Goal: Check status: Check status

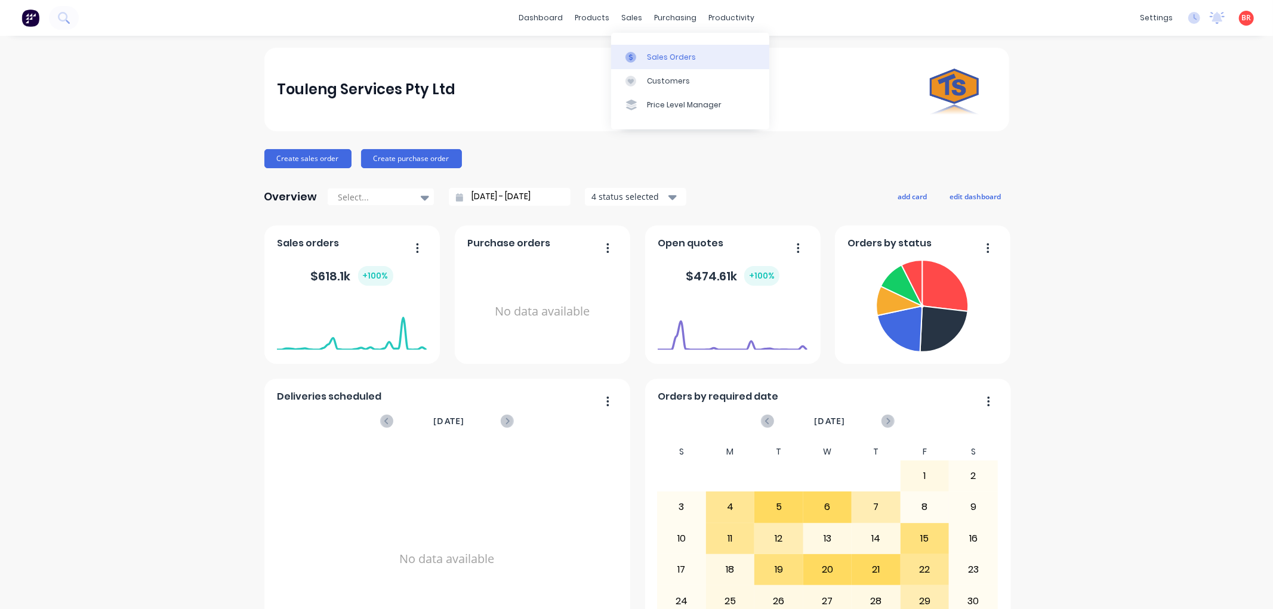
click at [647, 58] on div "Sales Orders" at bounding box center [671, 57] width 49 height 11
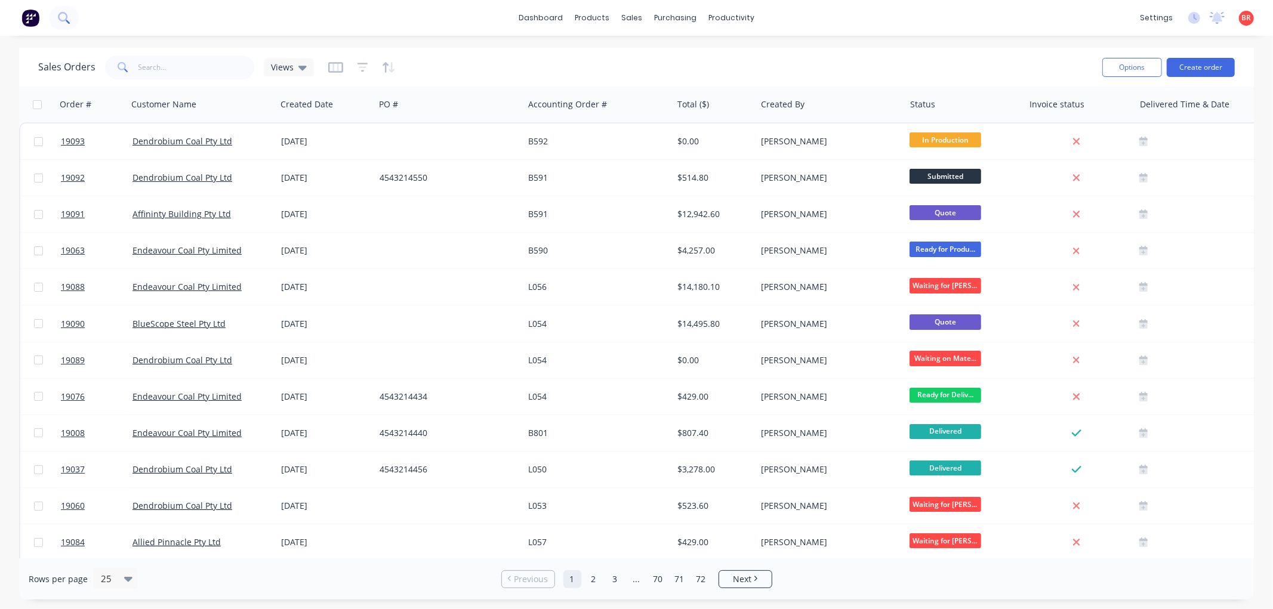
click at [60, 14] on icon at bounding box center [63, 17] width 10 height 10
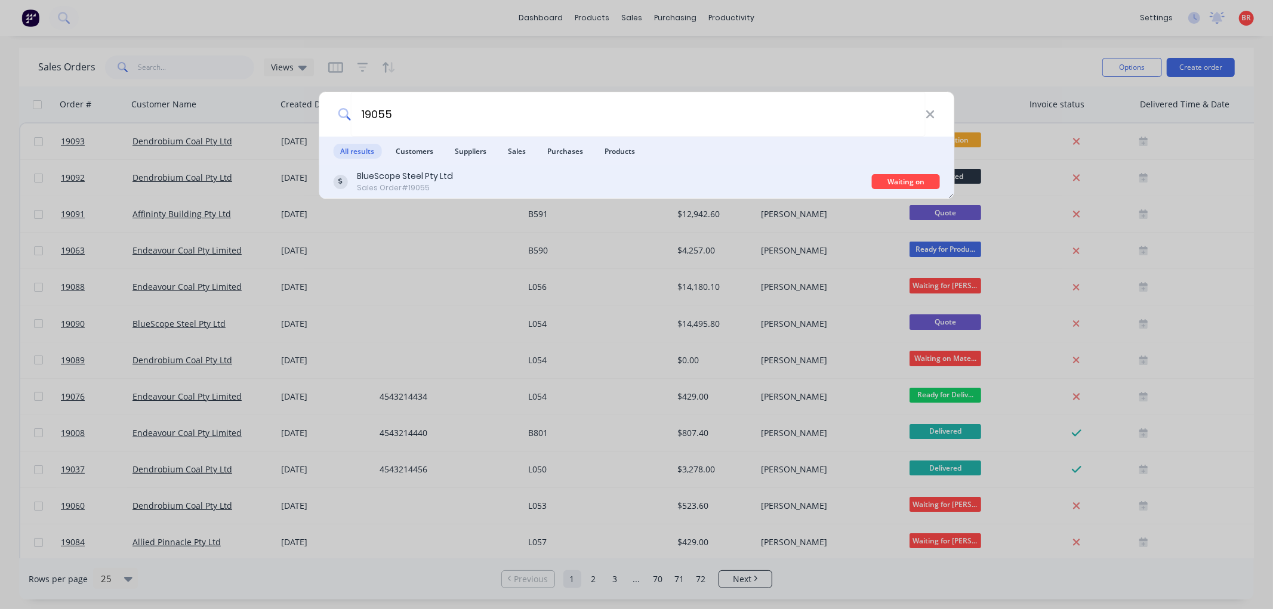
type input "19055"
click at [558, 189] on div "BlueScope Steel Pty Ltd Sales Order #19055" at bounding box center [602, 181] width 539 height 23
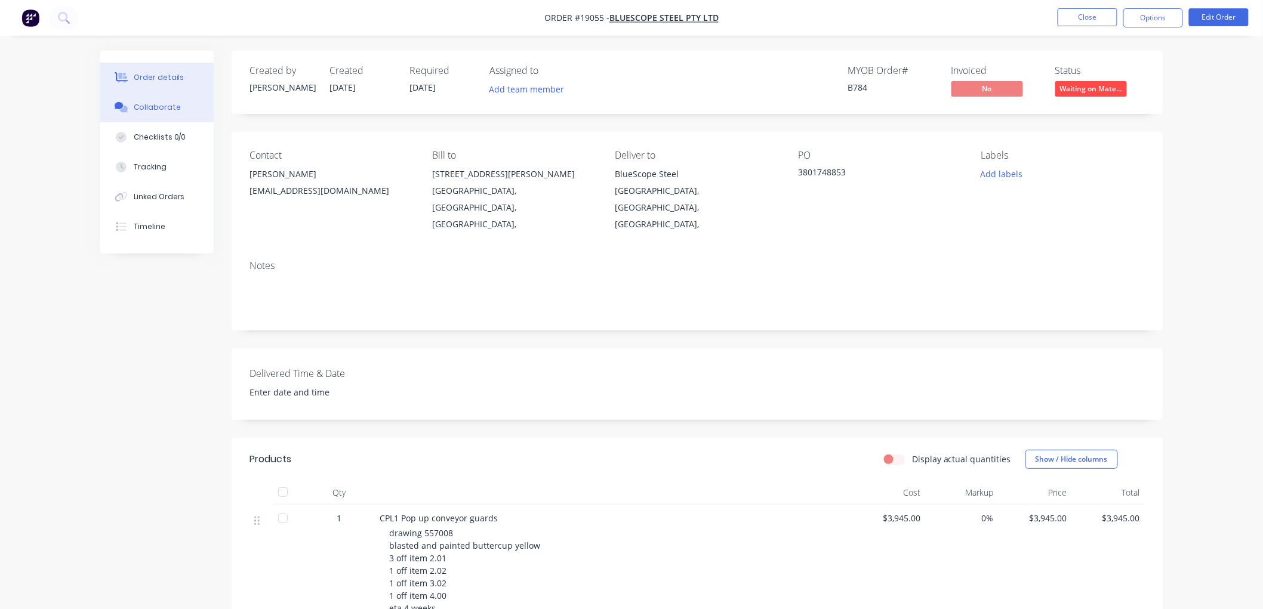
click at [168, 108] on div "Collaborate" at bounding box center [157, 107] width 47 height 11
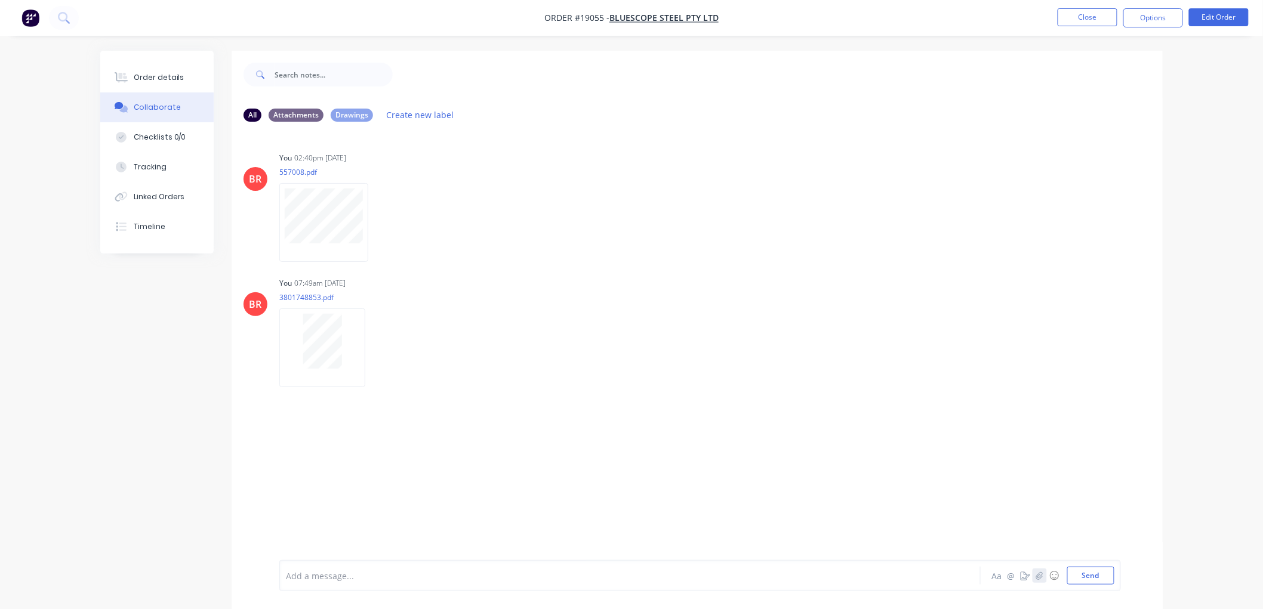
click at [1036, 576] on icon "button" at bounding box center [1039, 576] width 7 height 8
click at [1090, 576] on button "Send" at bounding box center [1090, 576] width 47 height 18
click at [1036, 575] on icon "button" at bounding box center [1039, 576] width 7 height 8
click at [1090, 575] on button "Send" at bounding box center [1090, 576] width 47 height 18
click at [169, 73] on div "Order details" at bounding box center [159, 77] width 51 height 11
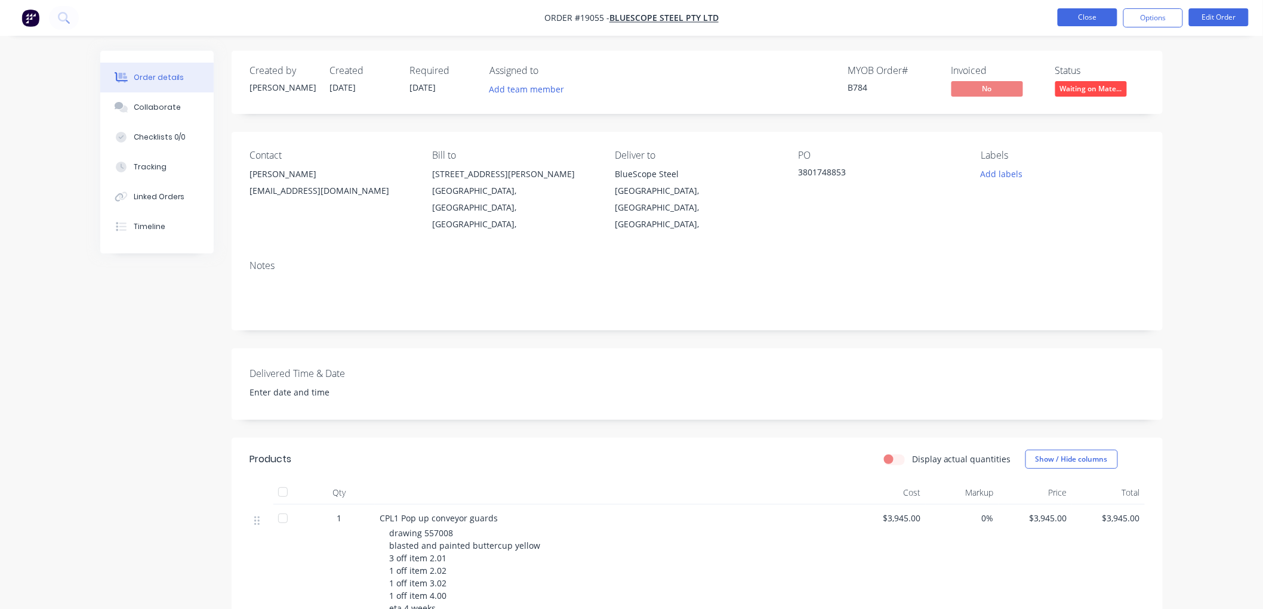
click at [1075, 18] on button "Close" at bounding box center [1087, 17] width 60 height 18
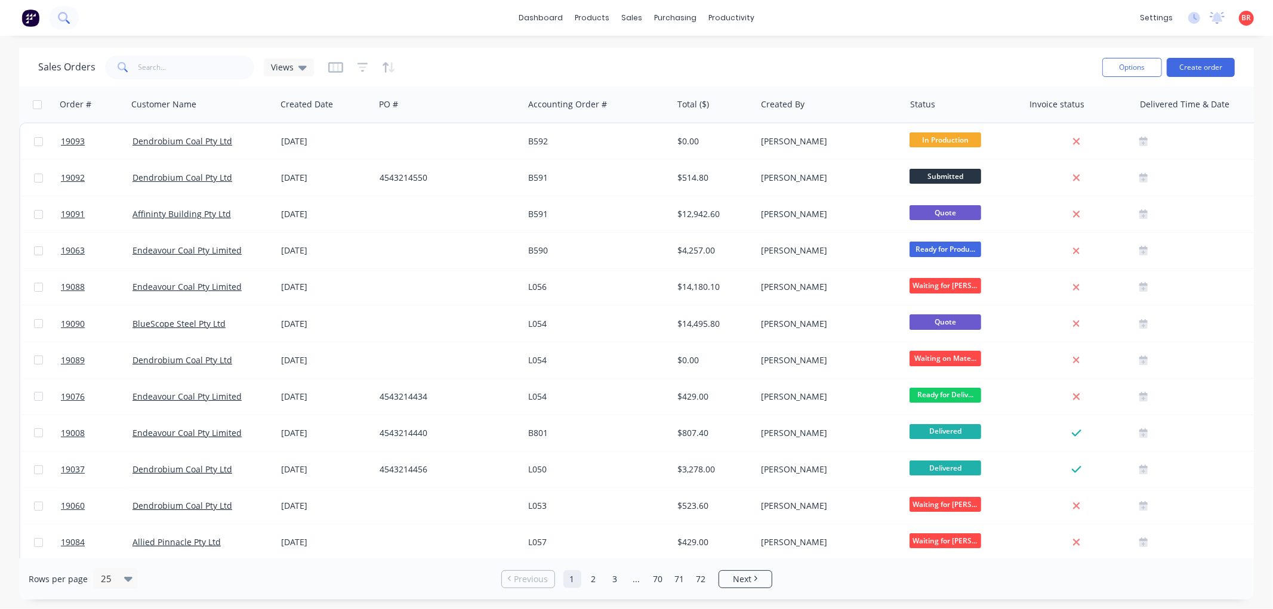
click at [58, 16] on icon at bounding box center [63, 17] width 11 height 11
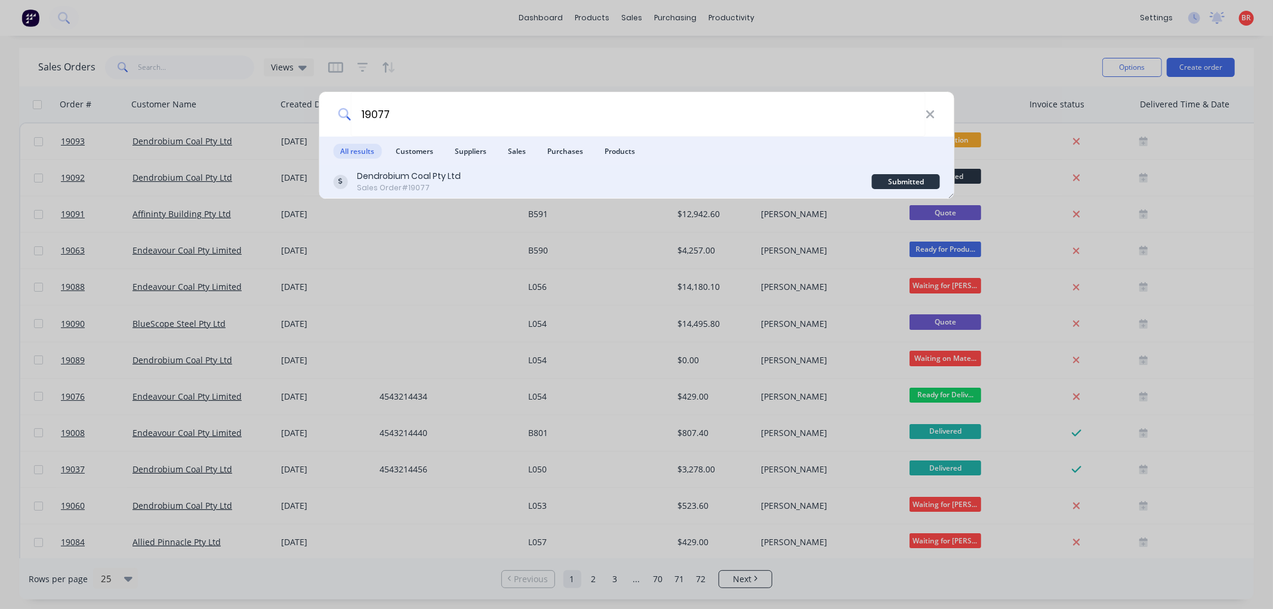
type input "19077"
click at [511, 180] on div "Dendrobium Coal Pty Ltd Sales Order #19077" at bounding box center [602, 181] width 539 height 23
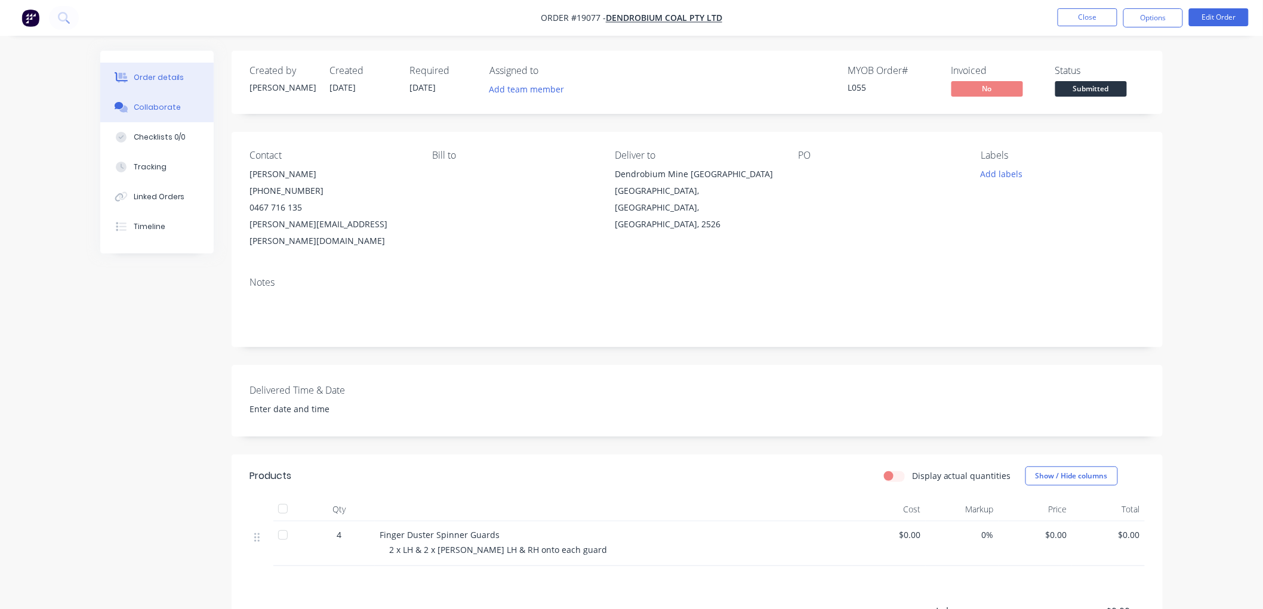
click at [167, 104] on div "Collaborate" at bounding box center [157, 107] width 47 height 11
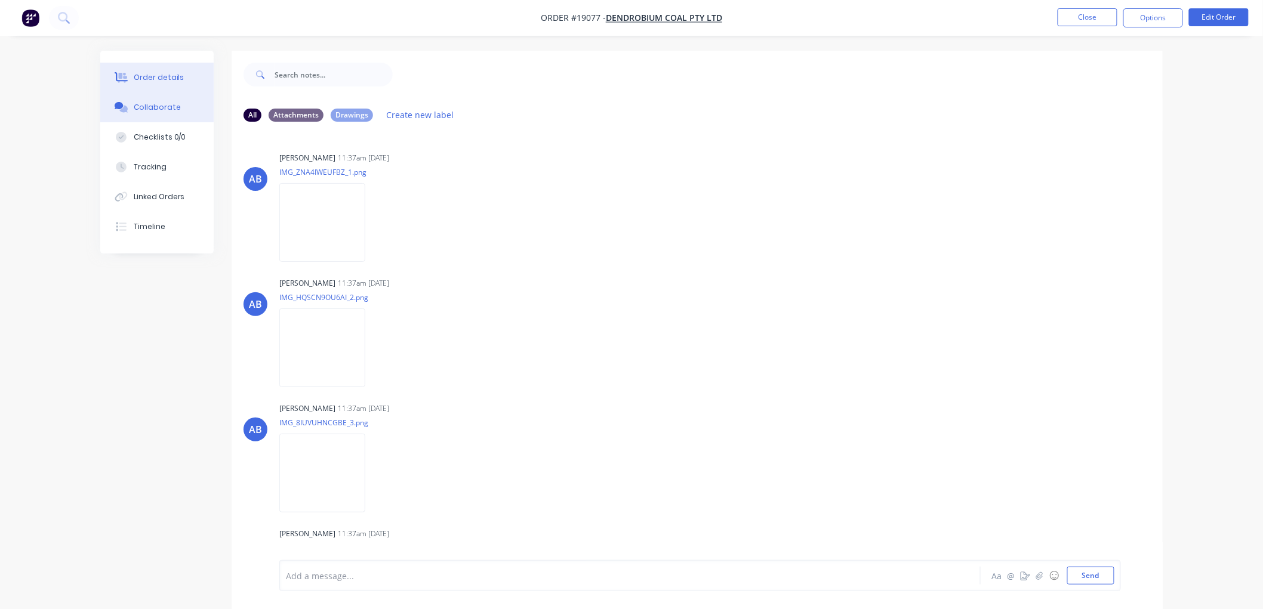
click at [168, 74] on div "Order details" at bounding box center [159, 77] width 51 height 11
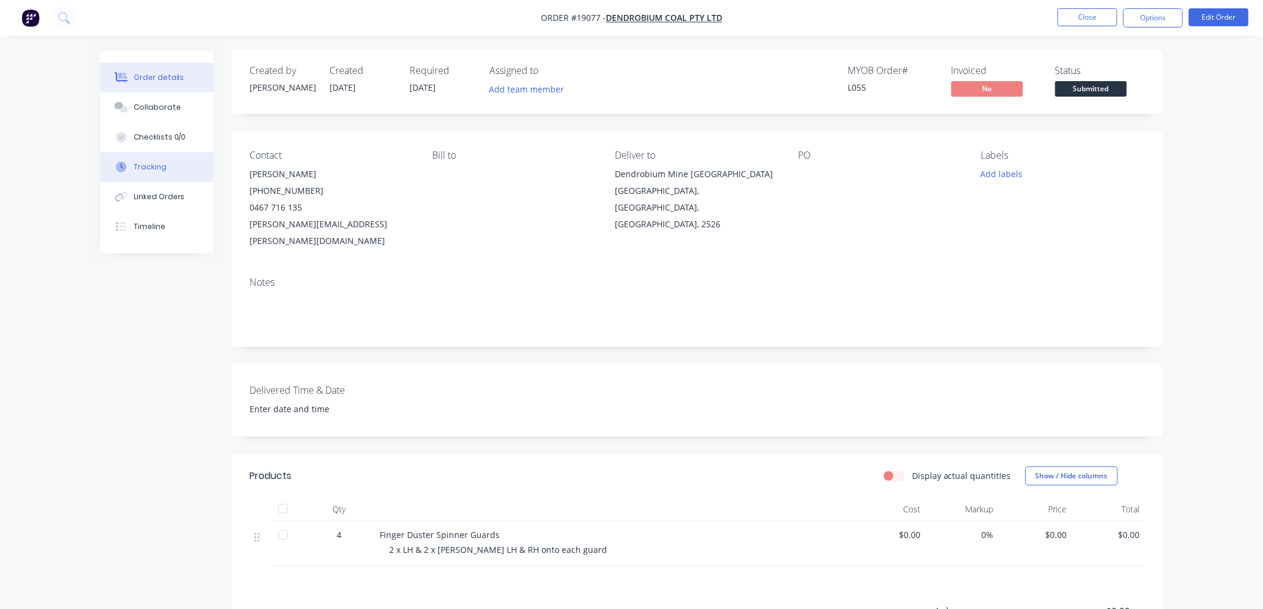
click at [145, 171] on div "Tracking" at bounding box center [150, 167] width 33 height 11
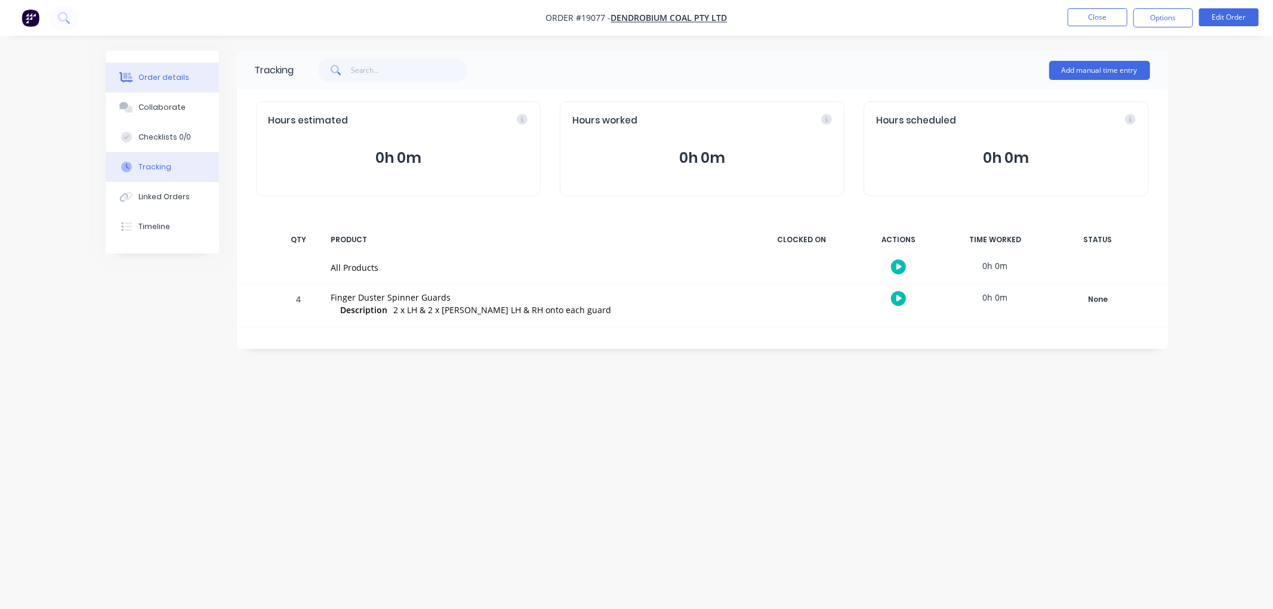
click at [154, 72] on div "Order details" at bounding box center [163, 77] width 51 height 11
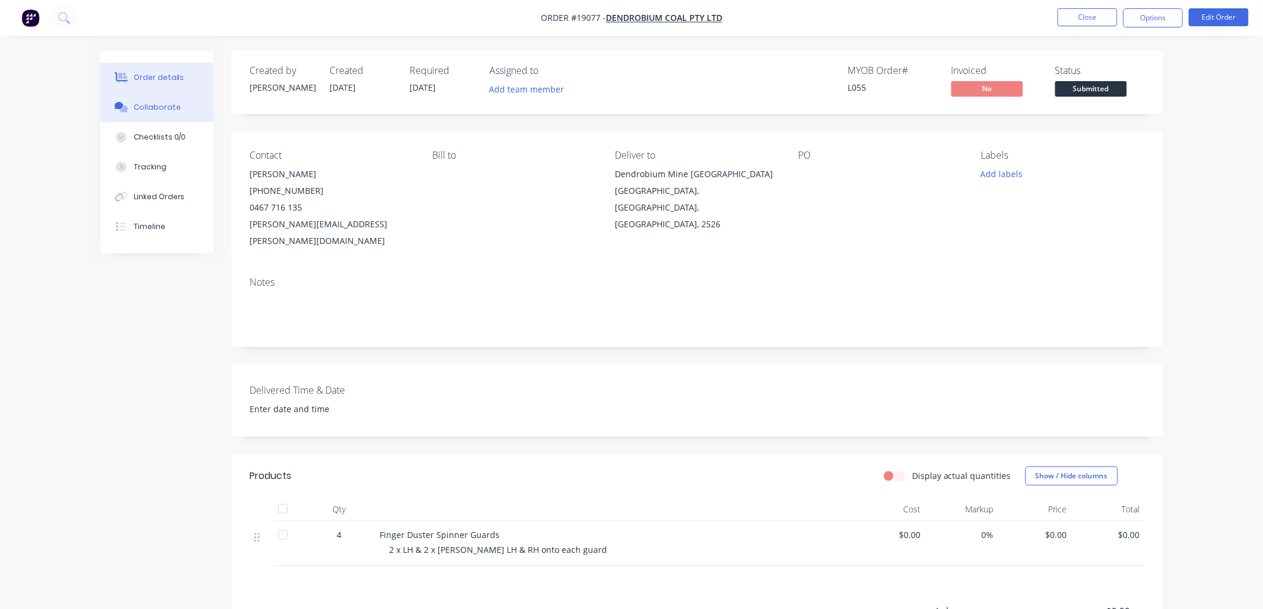
click at [166, 103] on div "Collaborate" at bounding box center [157, 107] width 47 height 11
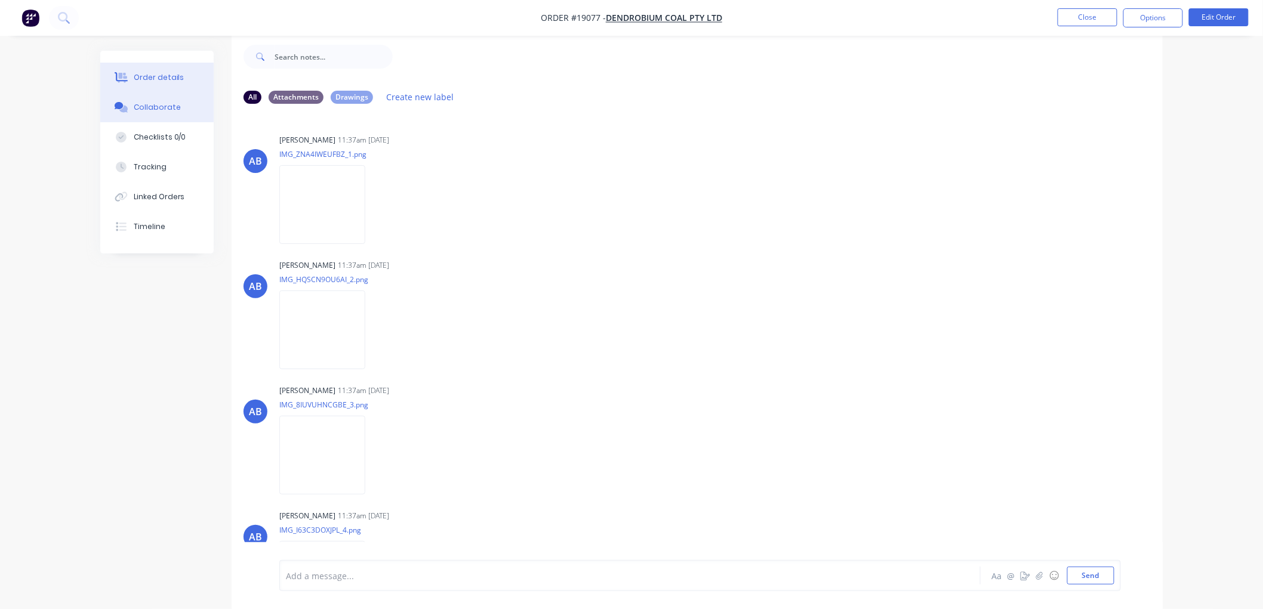
click at [162, 78] on div "Order details" at bounding box center [159, 77] width 51 height 11
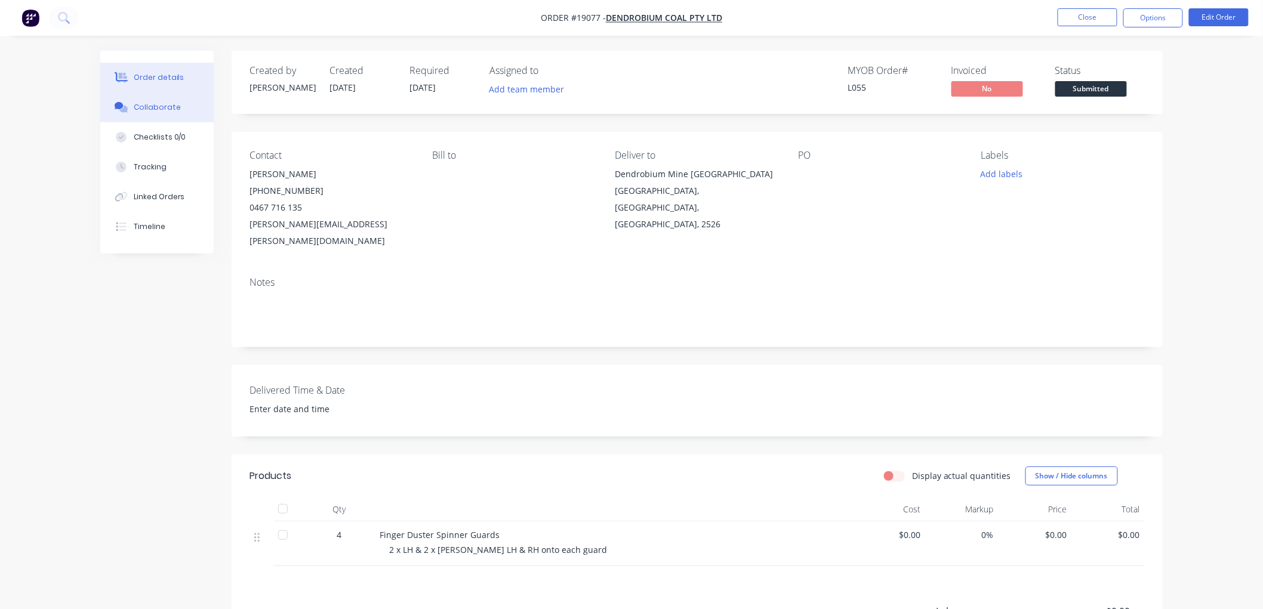
click at [153, 104] on div "Collaborate" at bounding box center [157, 107] width 47 height 11
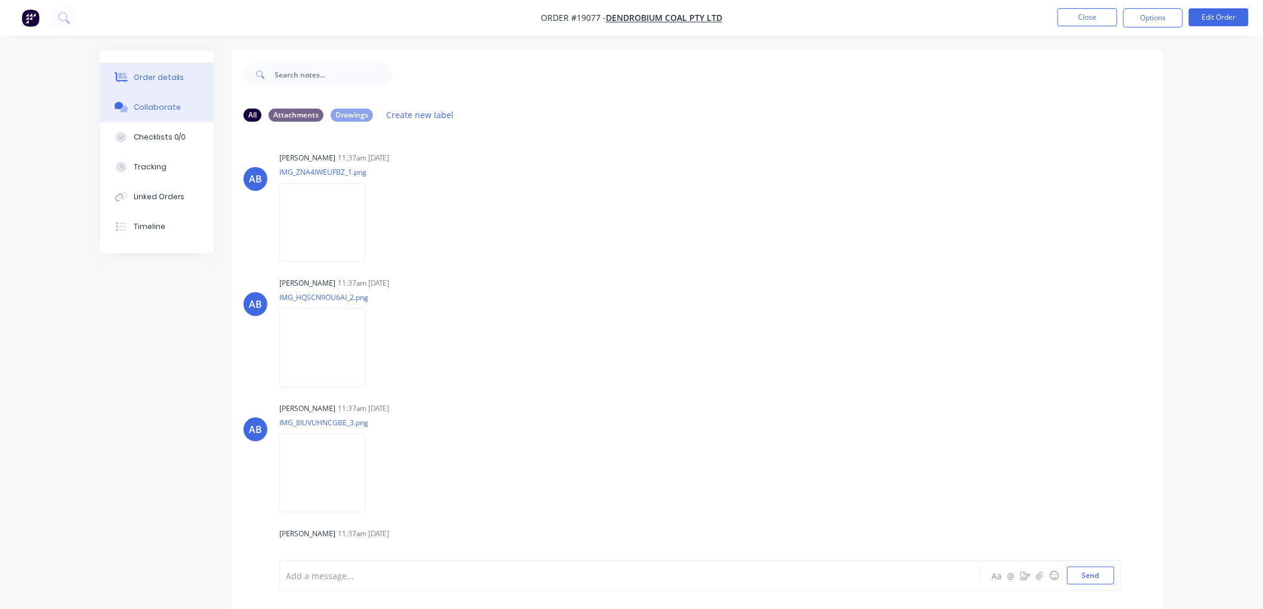
click at [168, 72] on div "Order details" at bounding box center [159, 77] width 51 height 11
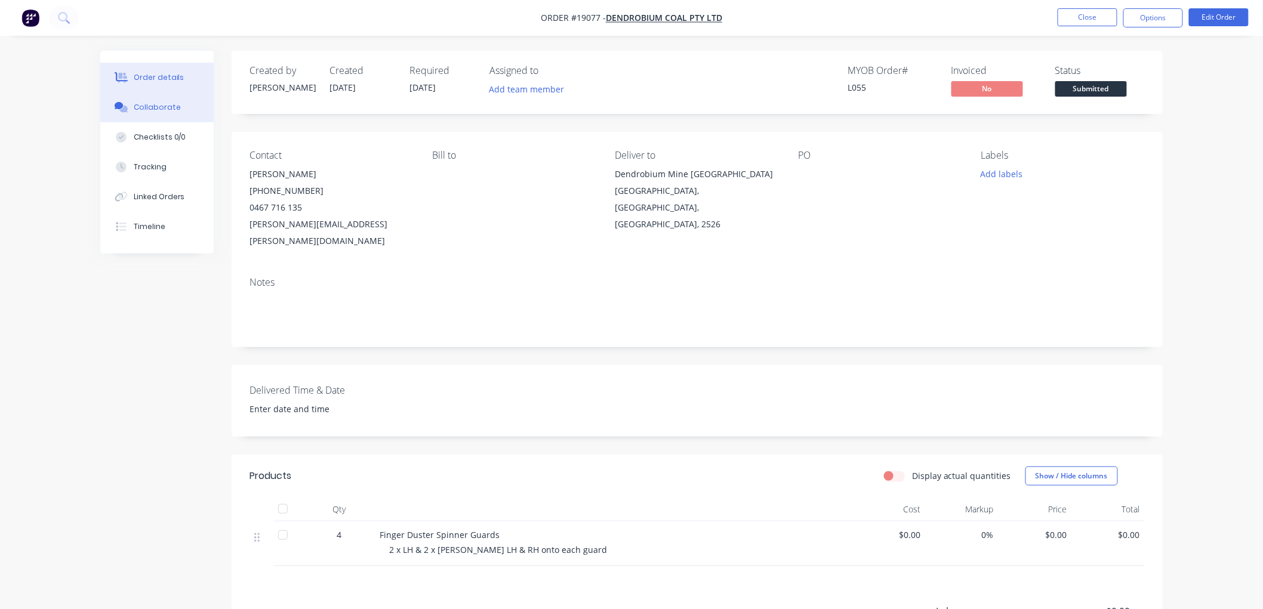
click at [156, 99] on button "Collaborate" at bounding box center [156, 107] width 113 height 30
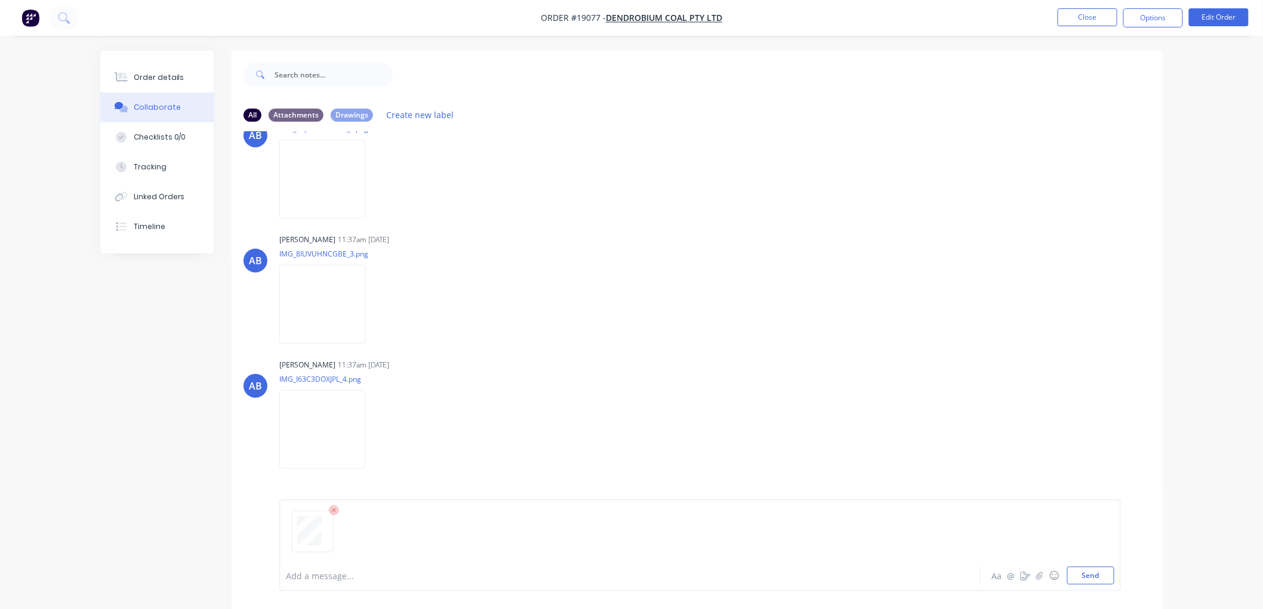
scroll to position [79, 0]
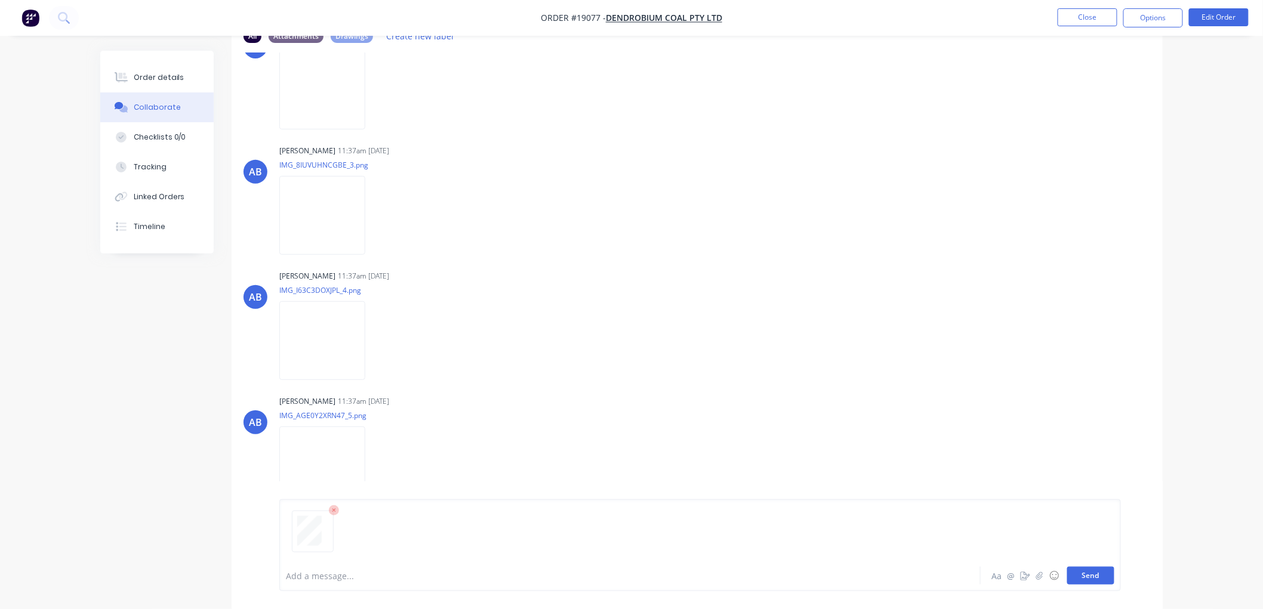
click at [1096, 575] on button "Send" at bounding box center [1090, 576] width 47 height 18
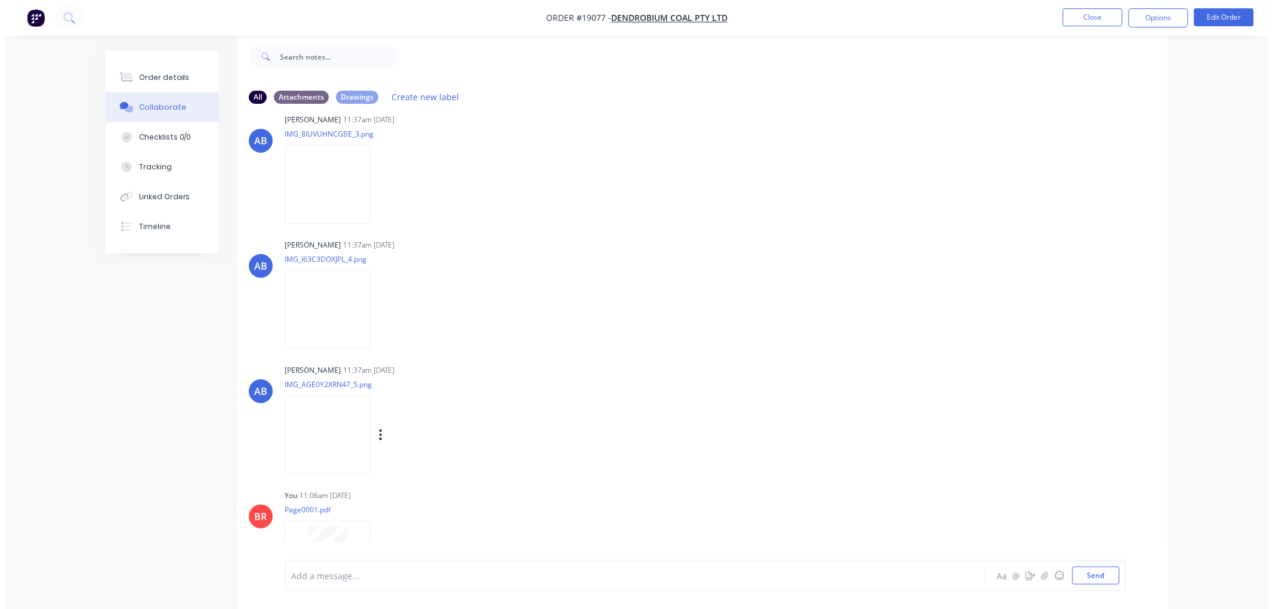
scroll to position [332, 0]
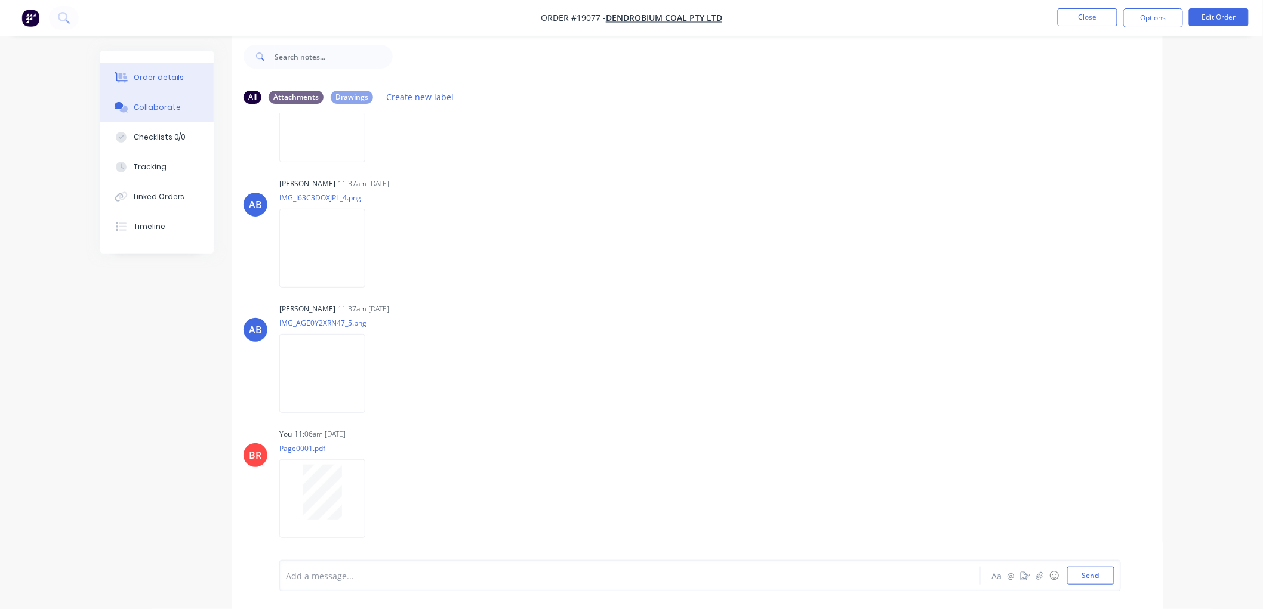
click at [171, 78] on div "Order details" at bounding box center [159, 77] width 51 height 11
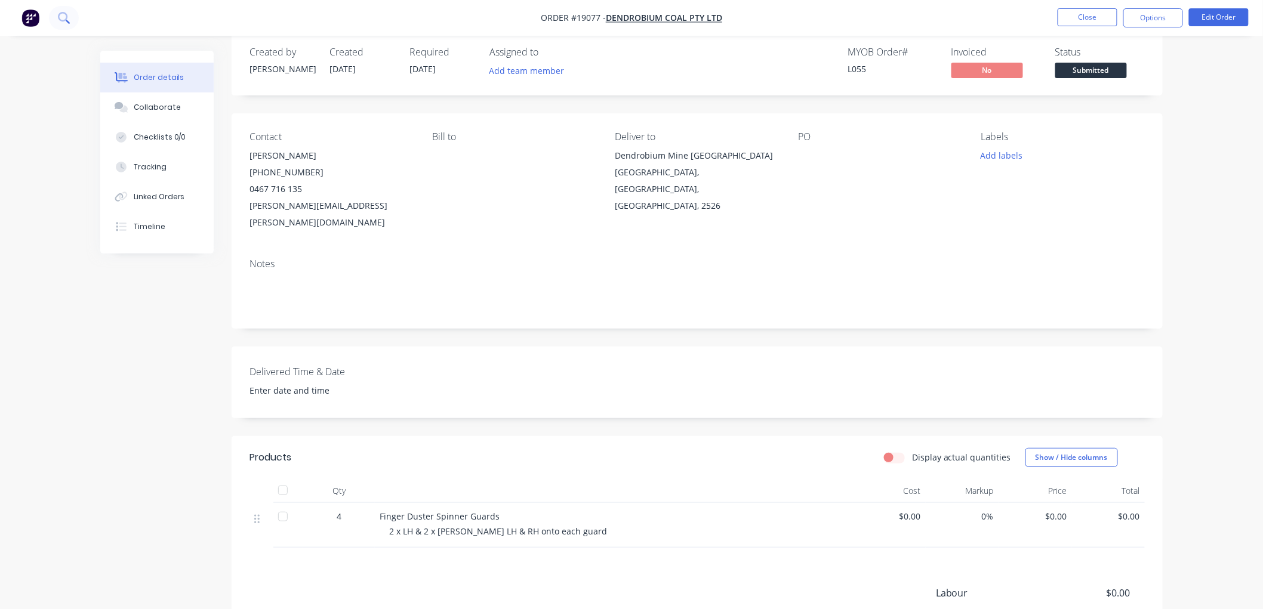
click at [62, 17] on icon at bounding box center [63, 17] width 11 height 11
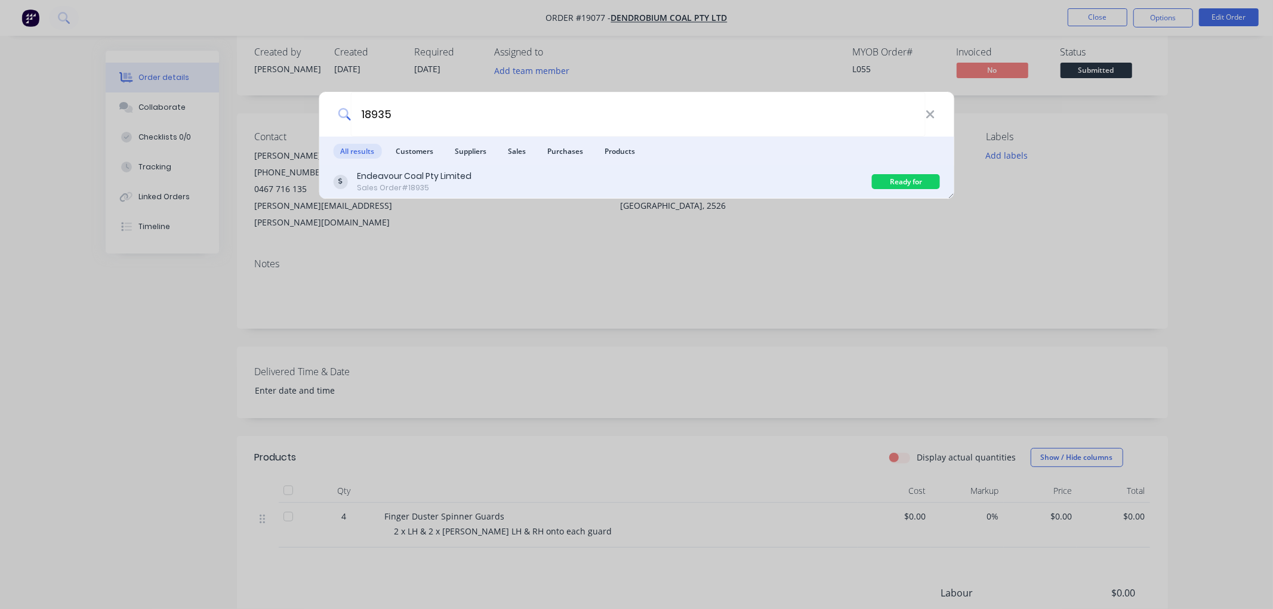
type input "18935"
click at [565, 174] on div "Endeavour Coal Pty Limited Sales Order #18935" at bounding box center [602, 181] width 539 height 23
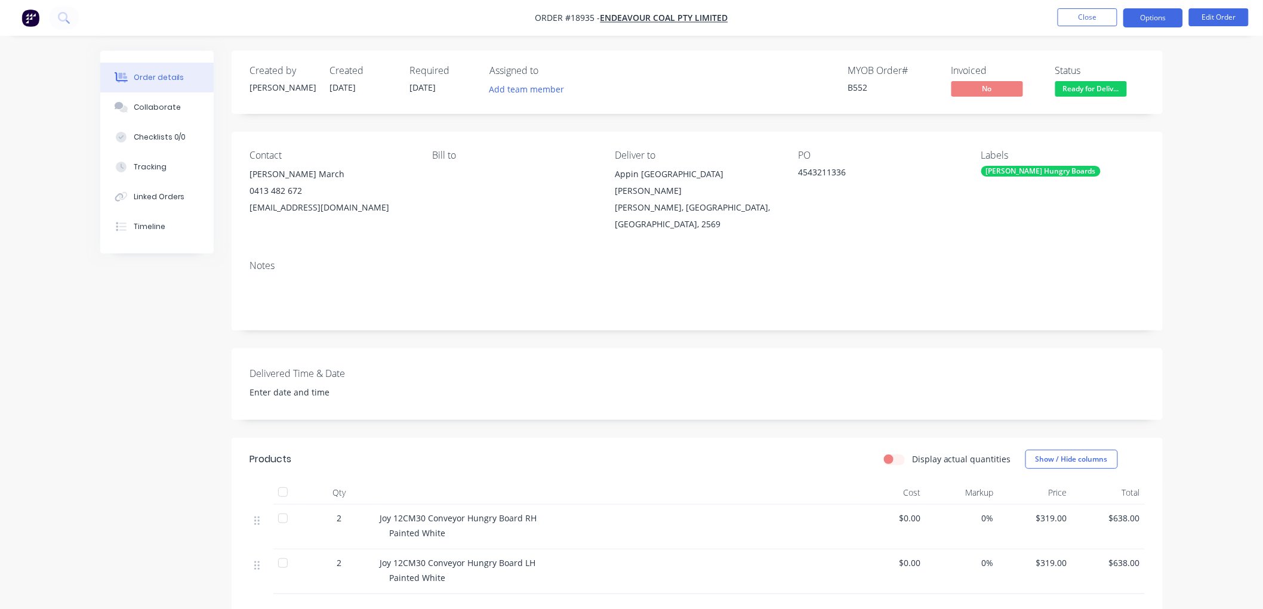
click at [1134, 20] on button "Options" at bounding box center [1153, 17] width 60 height 19
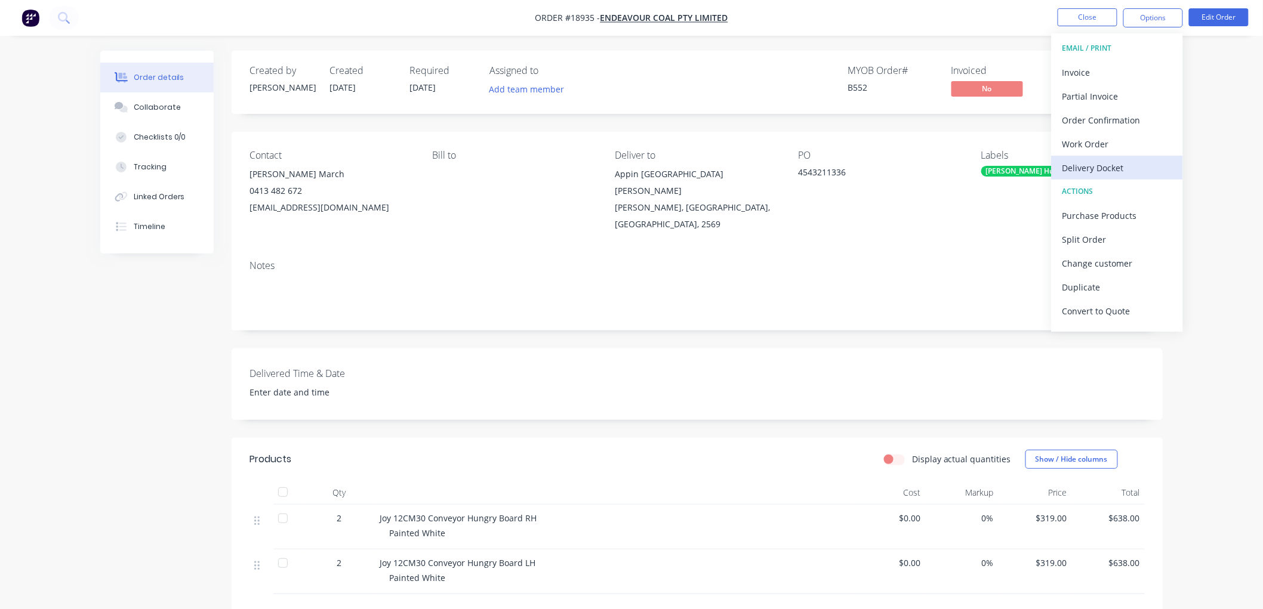
click at [1090, 172] on div "Delivery Docket" at bounding box center [1117, 167] width 110 height 17
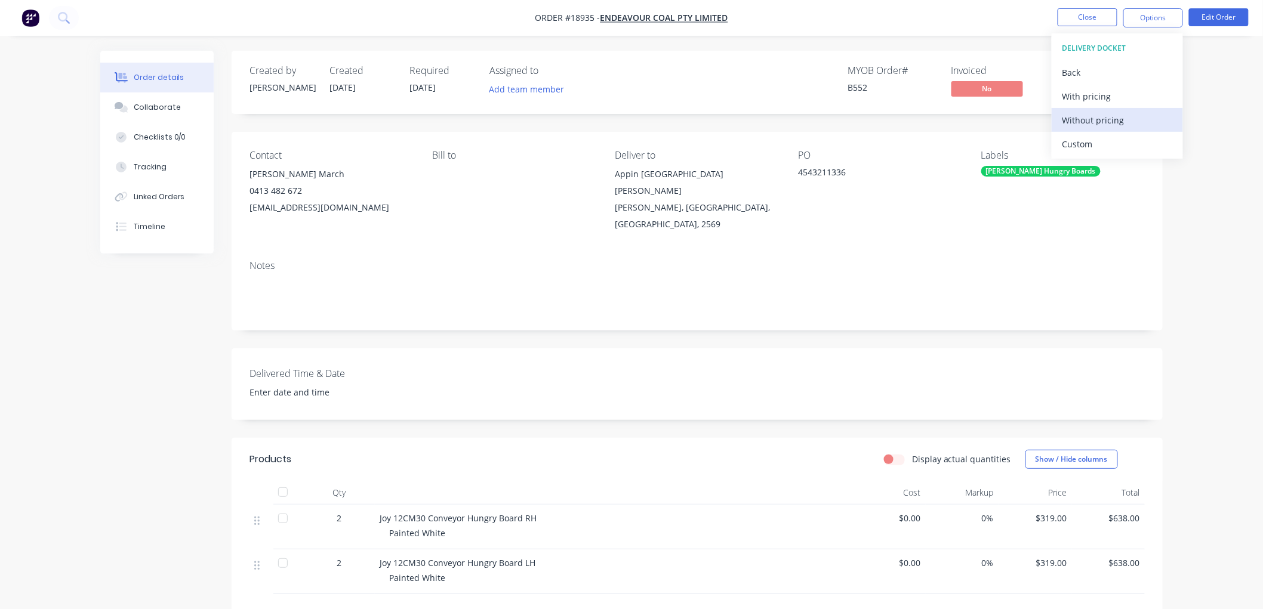
click at [1083, 112] on div "Without pricing" at bounding box center [1117, 120] width 110 height 17
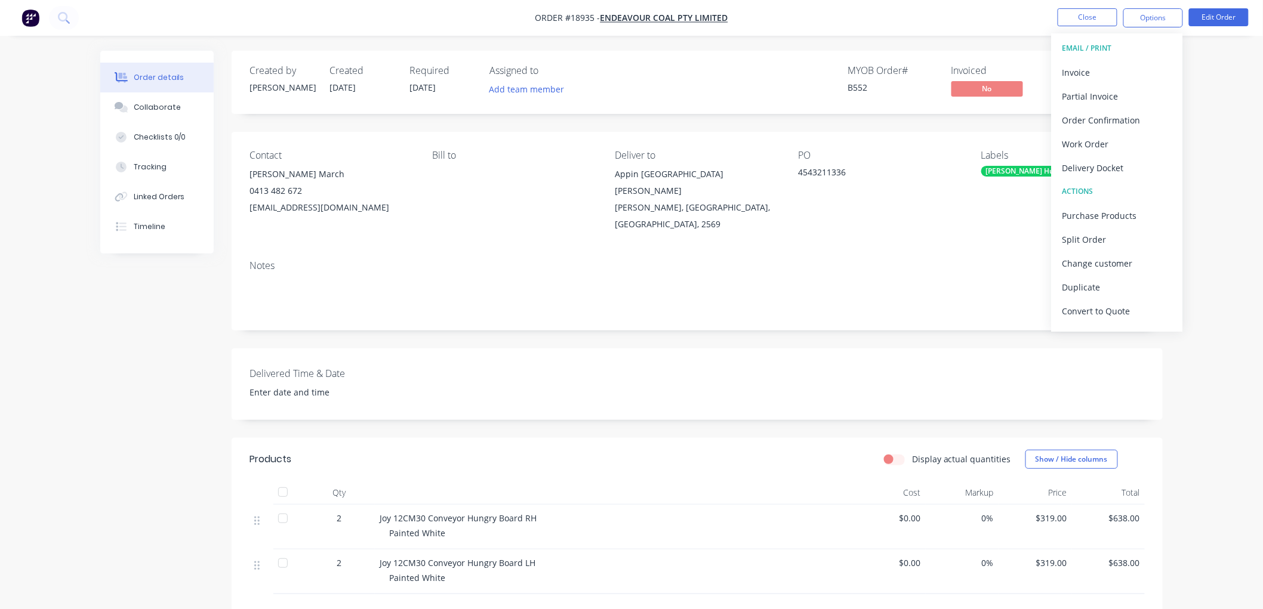
click at [1214, 106] on div "Order details Collaborate Checklists 0/0 Tracking Linked Orders Timeline Order …" at bounding box center [631, 403] width 1263 height 807
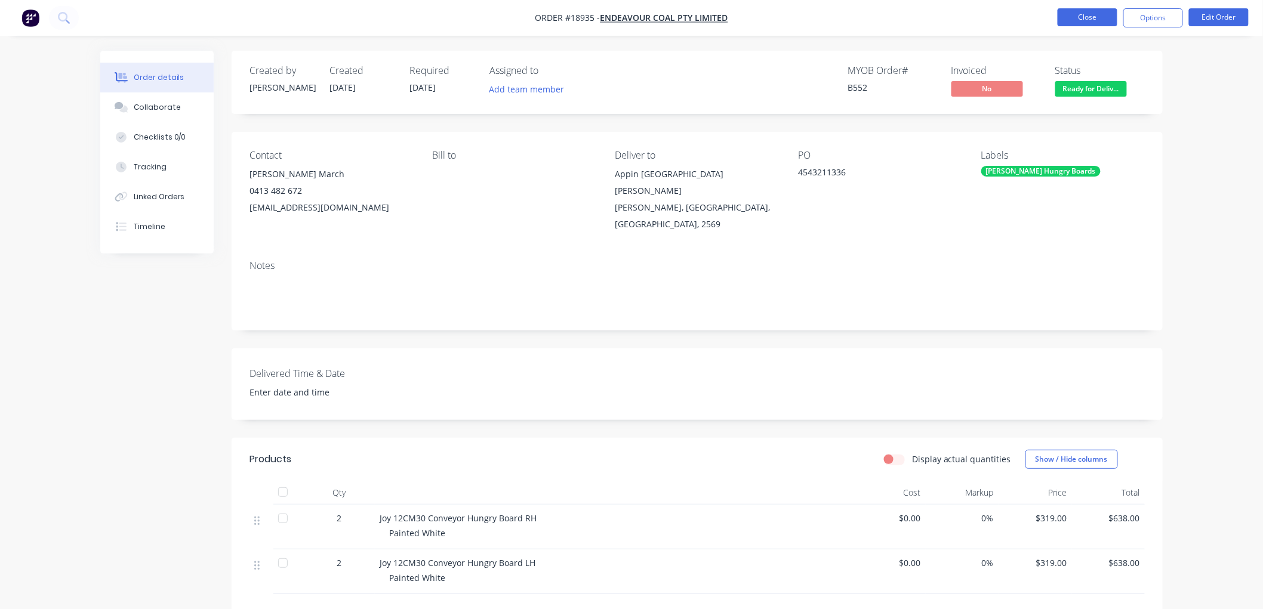
click at [1090, 26] on button "Close" at bounding box center [1087, 17] width 60 height 18
